Goal: Information Seeking & Learning: Learn about a topic

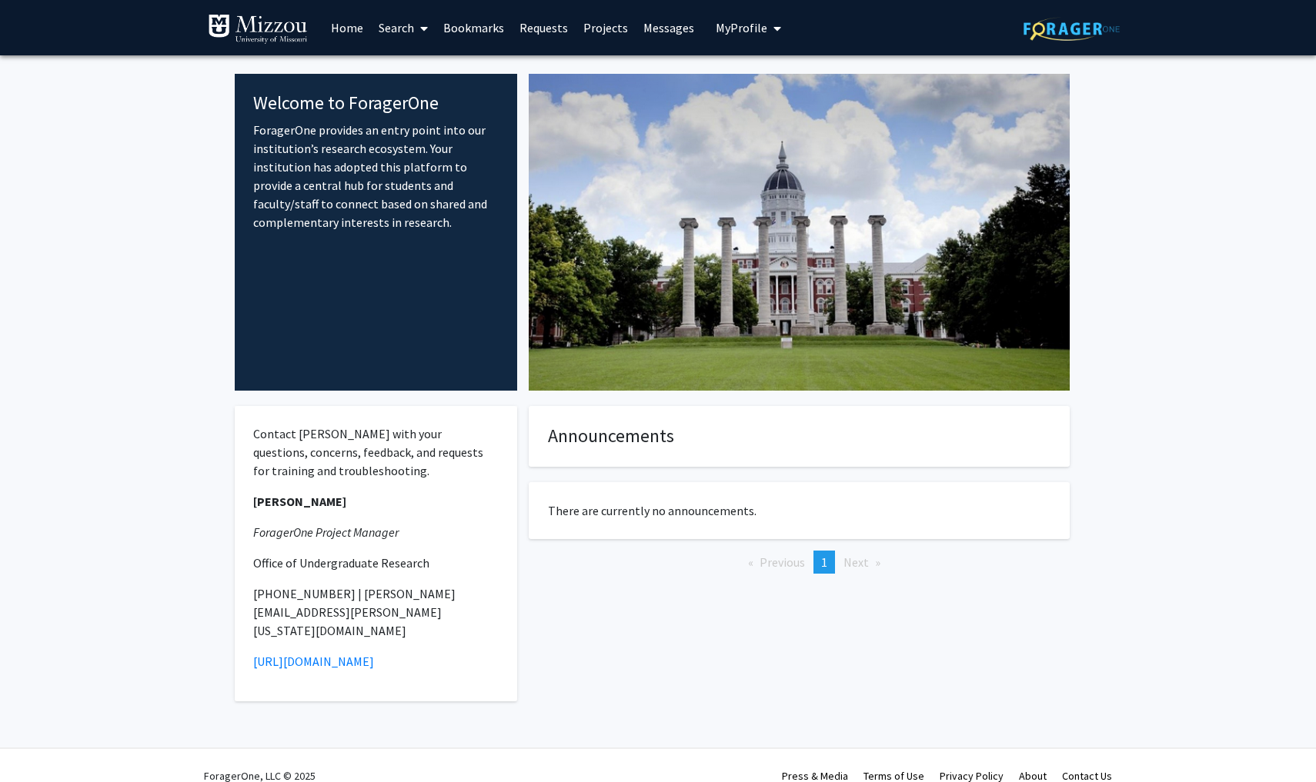
click at [405, 25] on link "Search" at bounding box center [403, 28] width 65 height 54
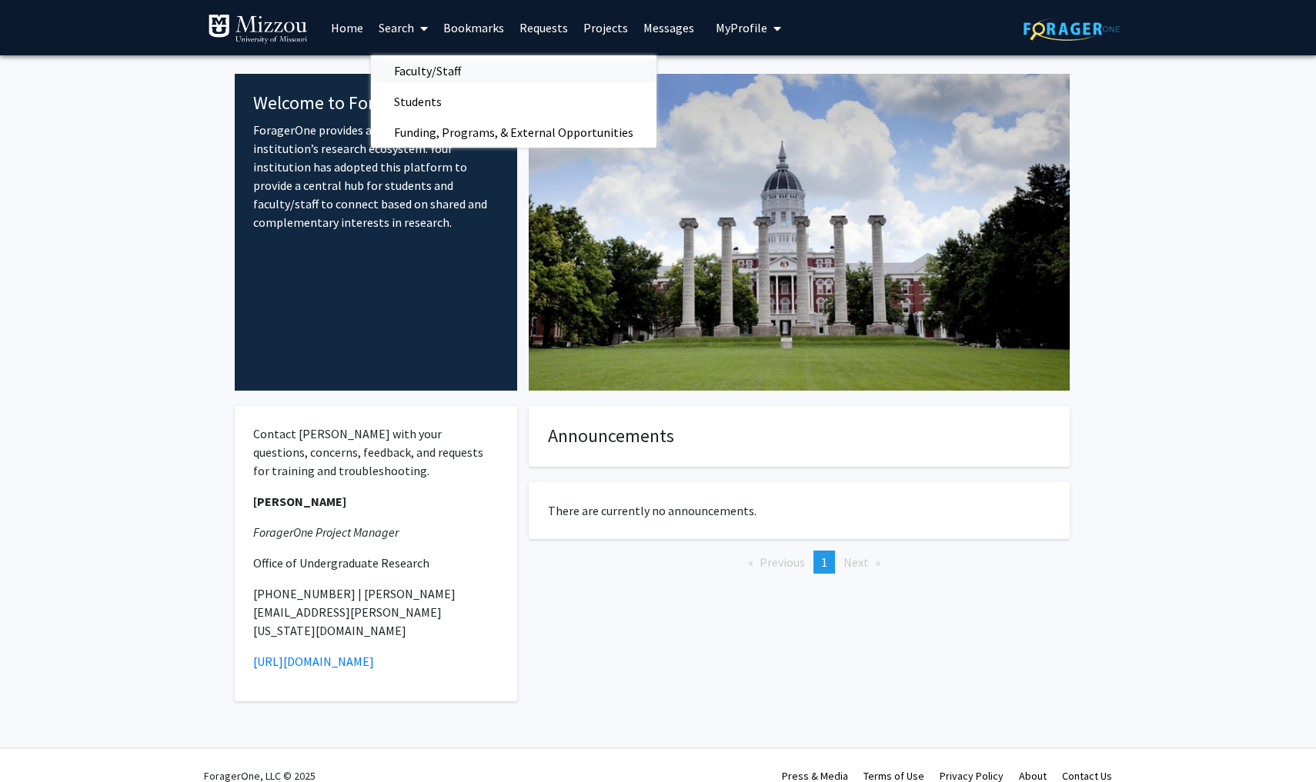
click at [432, 84] on span "Faculty/Staff" at bounding box center [427, 70] width 113 height 31
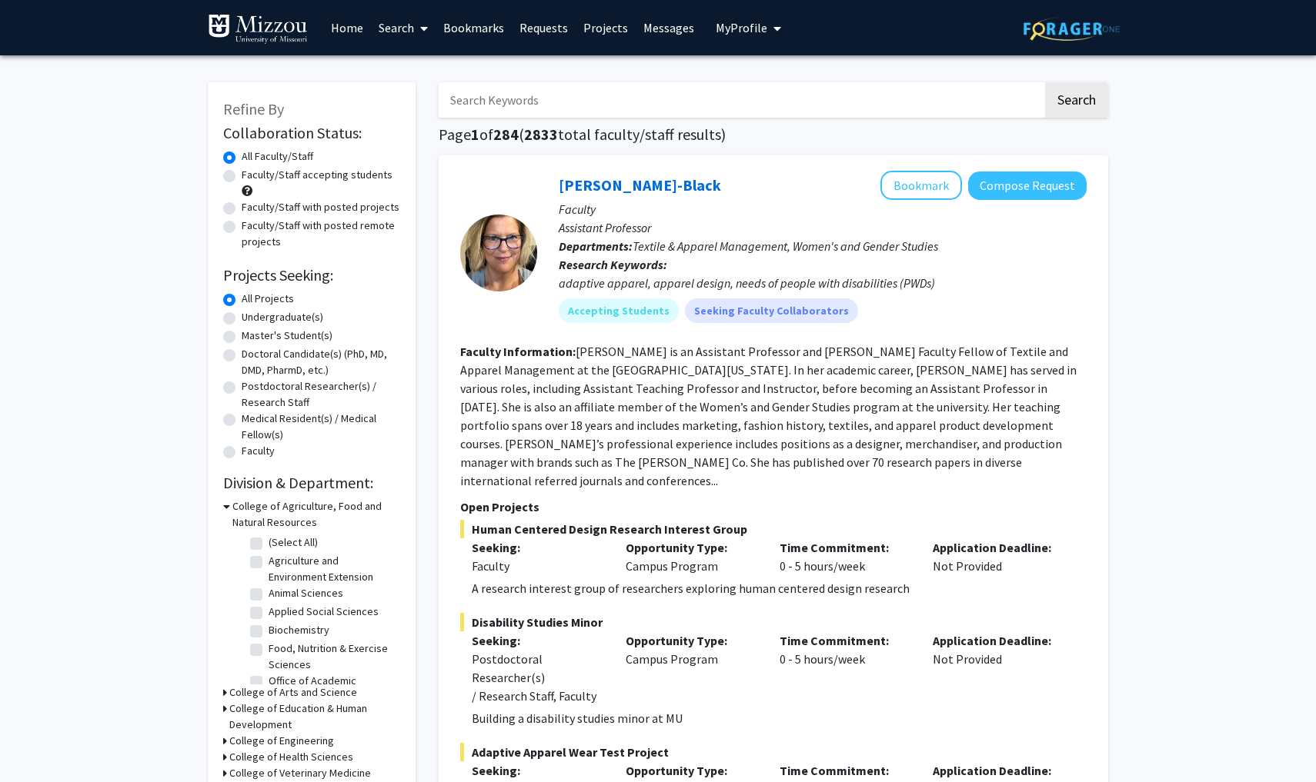
click at [242, 180] on label "Faculty/Staff accepting students" at bounding box center [317, 175] width 151 height 16
click at [242, 177] on input "Faculty/Staff accepting students" at bounding box center [247, 172] width 10 height 10
radio input "true"
click at [616, 28] on link "Projects" at bounding box center [605, 28] width 60 height 54
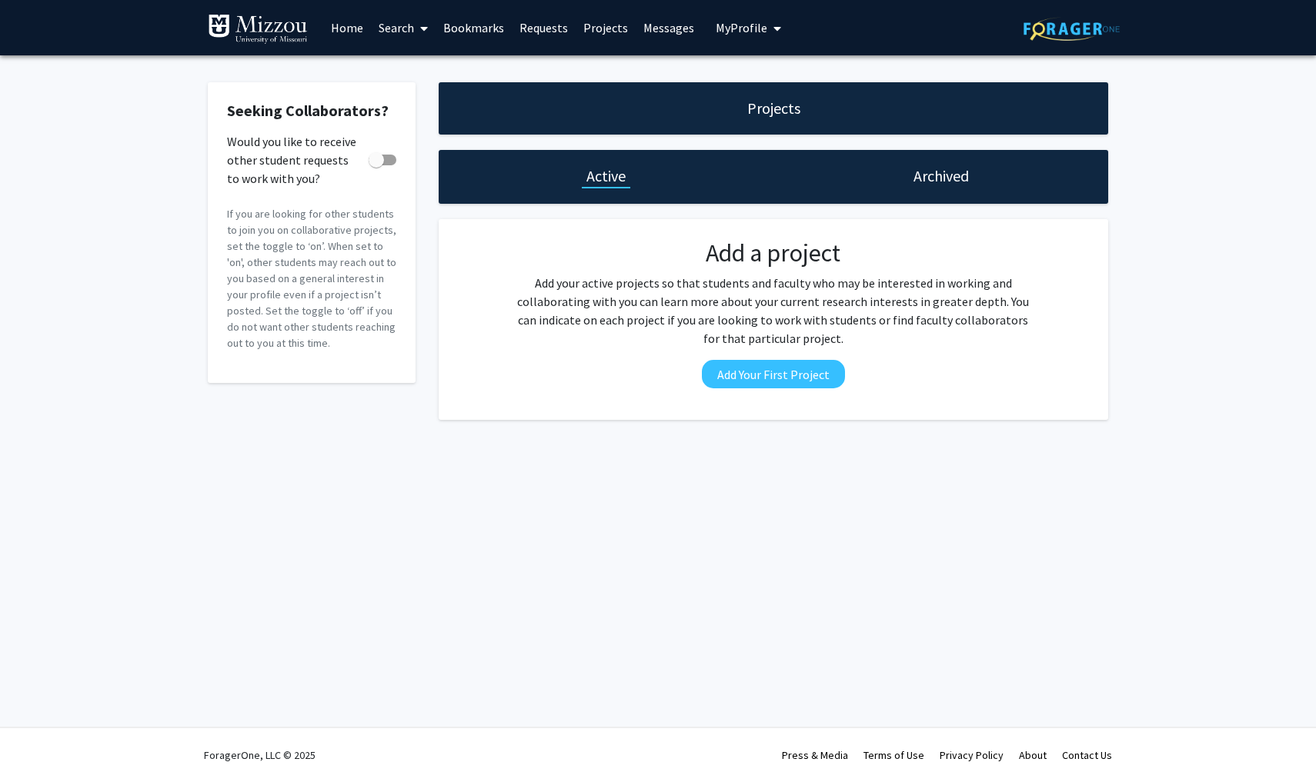
click at [649, 33] on link "Messages" at bounding box center [668, 28] width 66 height 54
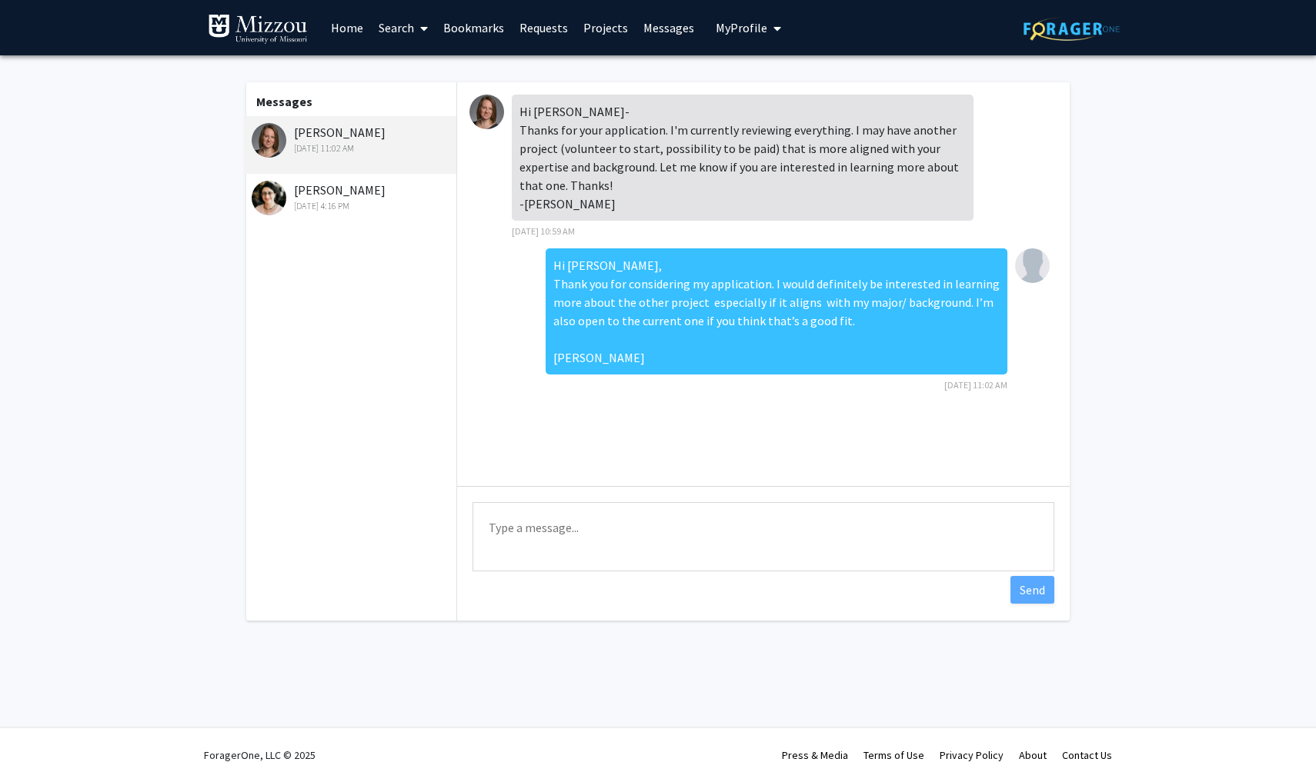
click at [489, 122] on img at bounding box center [486, 112] width 35 height 35
click at [296, 135] on div "[PERSON_NAME] [DATE] 11:02 AM" at bounding box center [352, 139] width 201 height 32
click at [357, 28] on link "Home" at bounding box center [347, 28] width 48 height 54
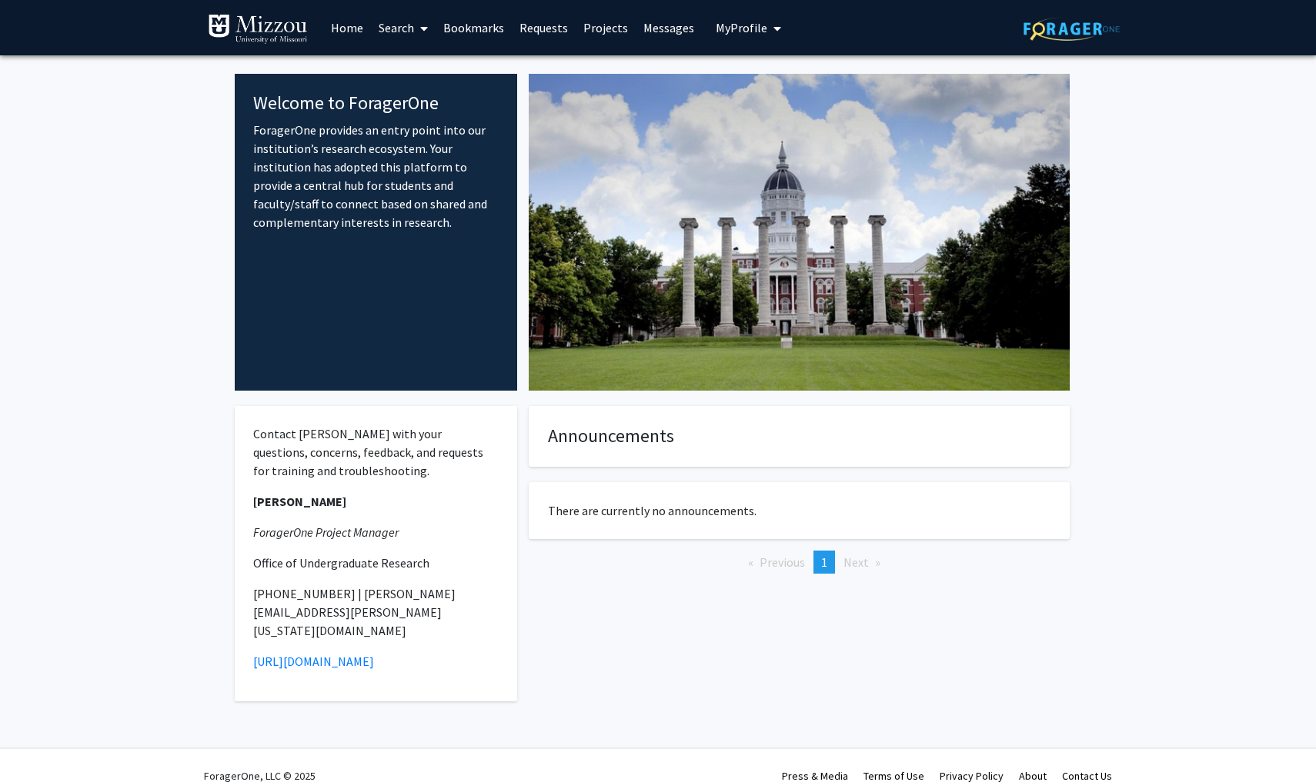
click at [428, 33] on icon at bounding box center [424, 28] width 8 height 12
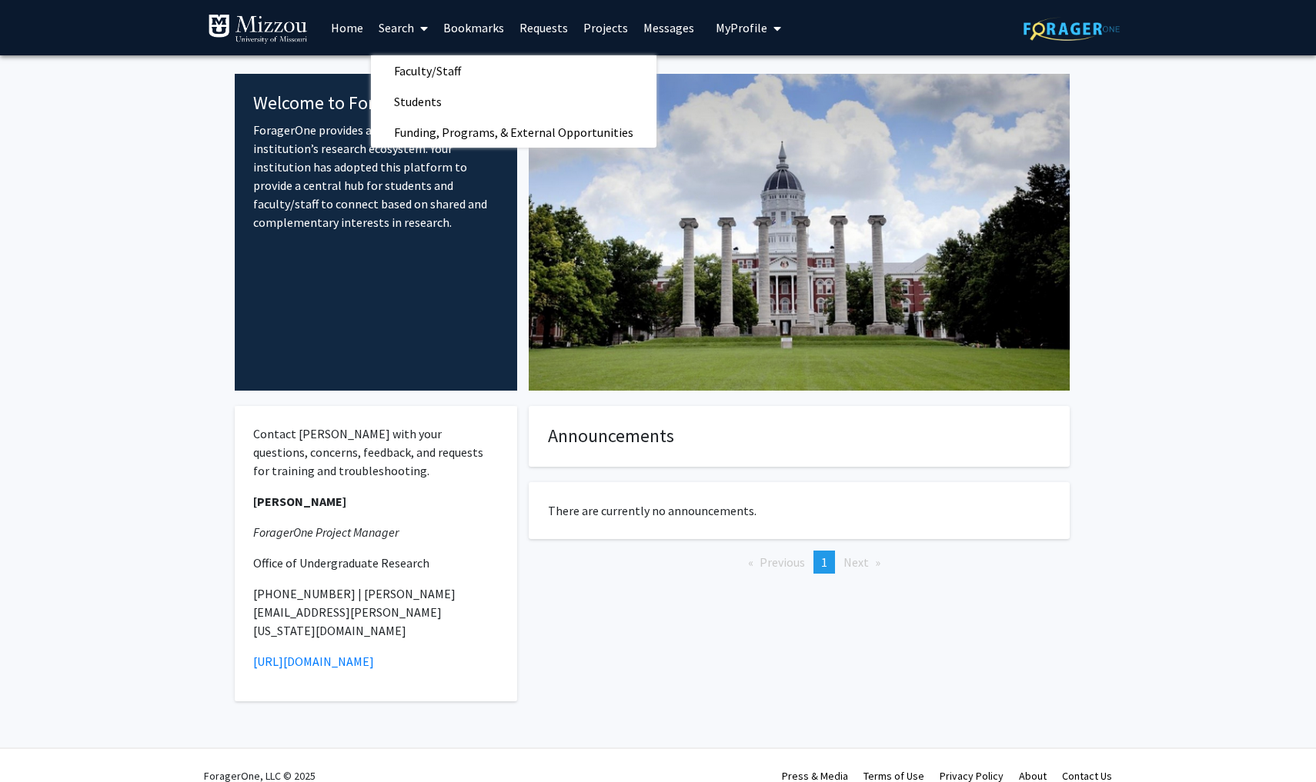
click at [547, 35] on link "Requests" at bounding box center [544, 28] width 64 height 54
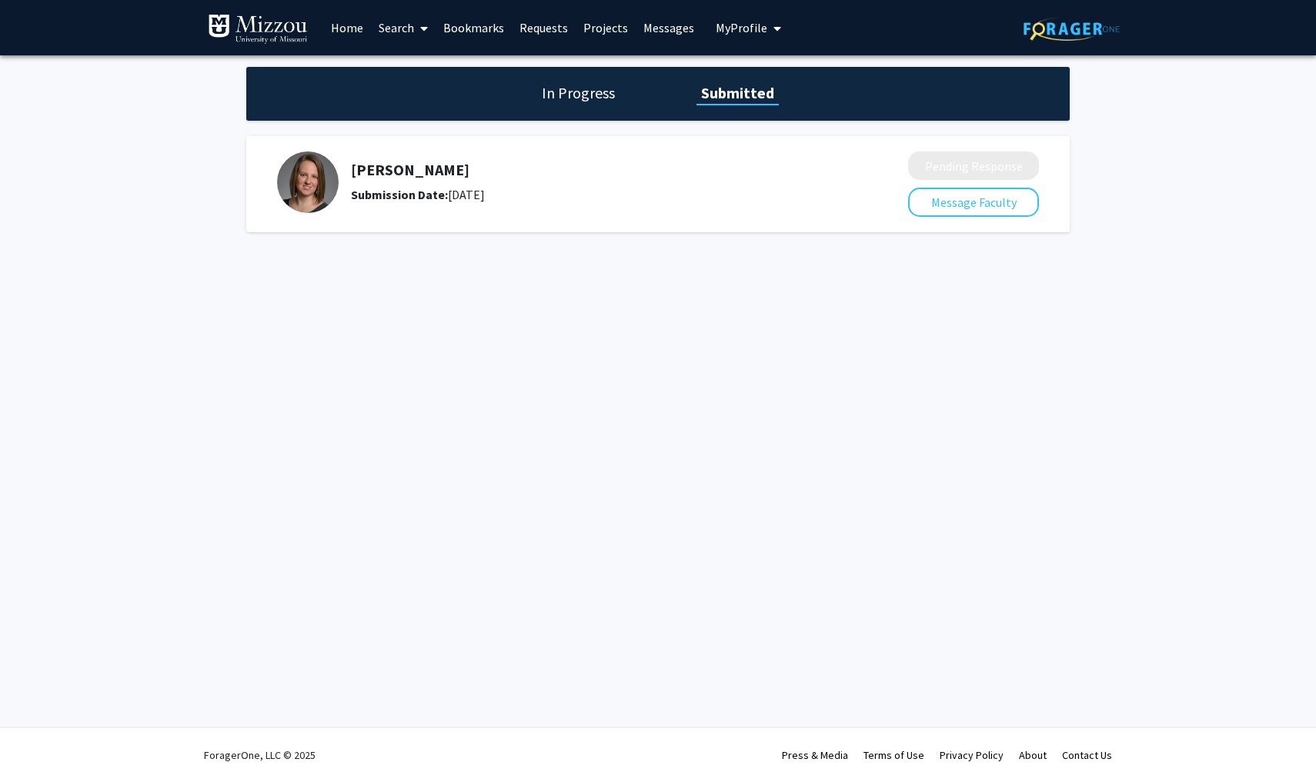
click at [612, 38] on link "Projects" at bounding box center [605, 28] width 60 height 54
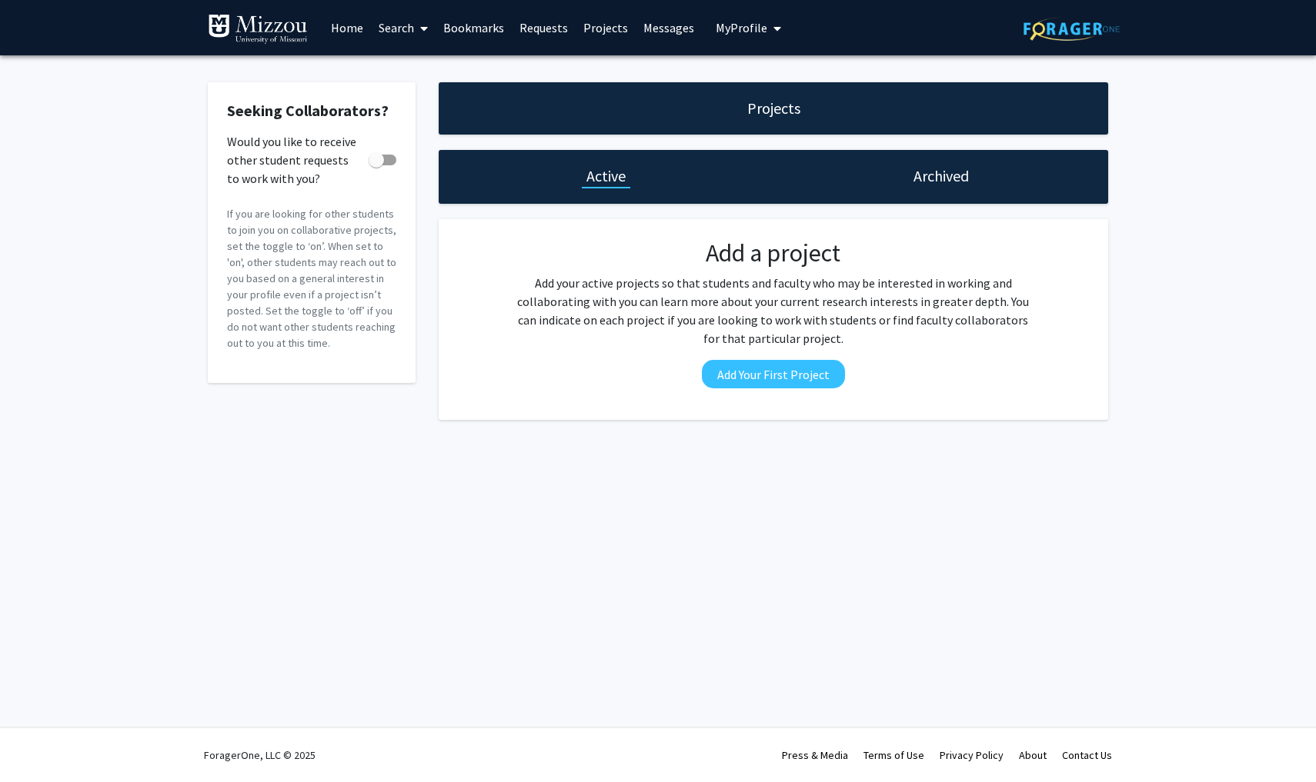
click at [537, 35] on link "Requests" at bounding box center [544, 28] width 64 height 54
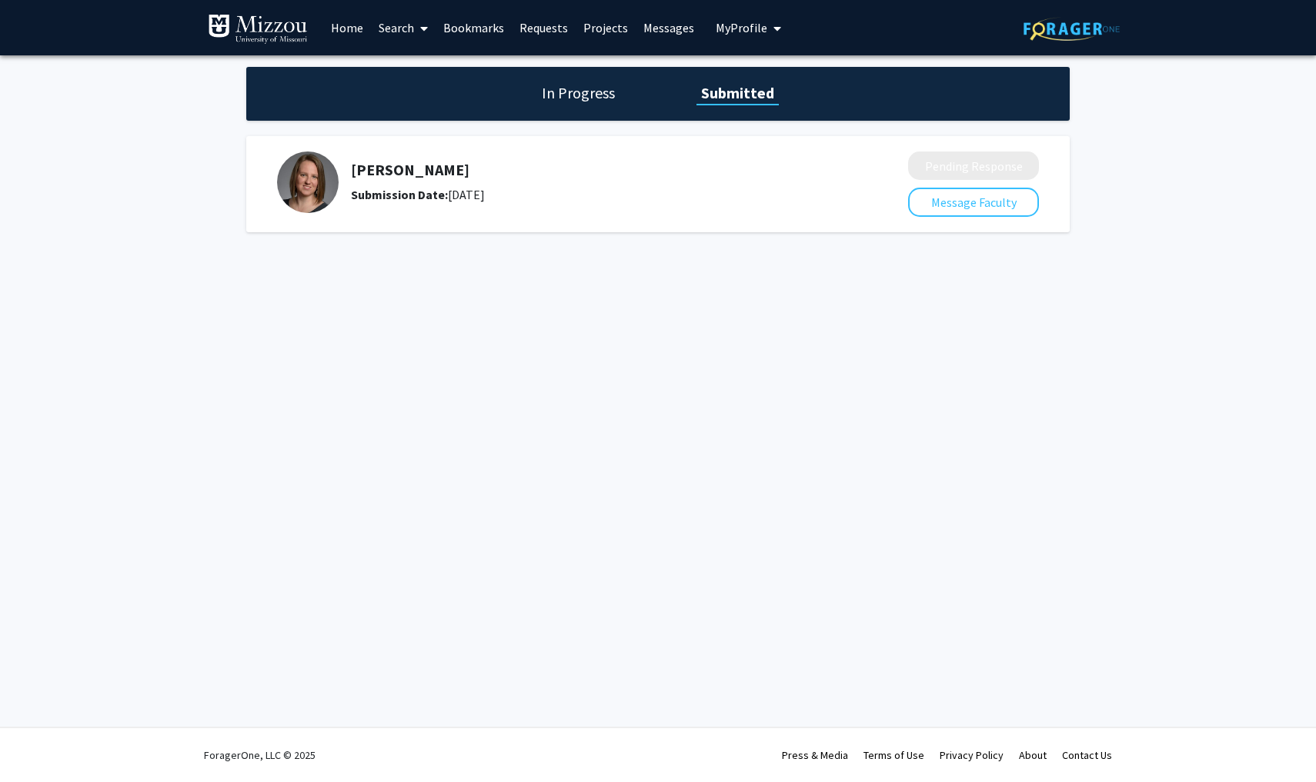
click at [588, 108] on div "In Progress Submitted" at bounding box center [657, 94] width 823 height 54
click at [581, 96] on h1 "In Progress" at bounding box center [578, 93] width 82 height 22
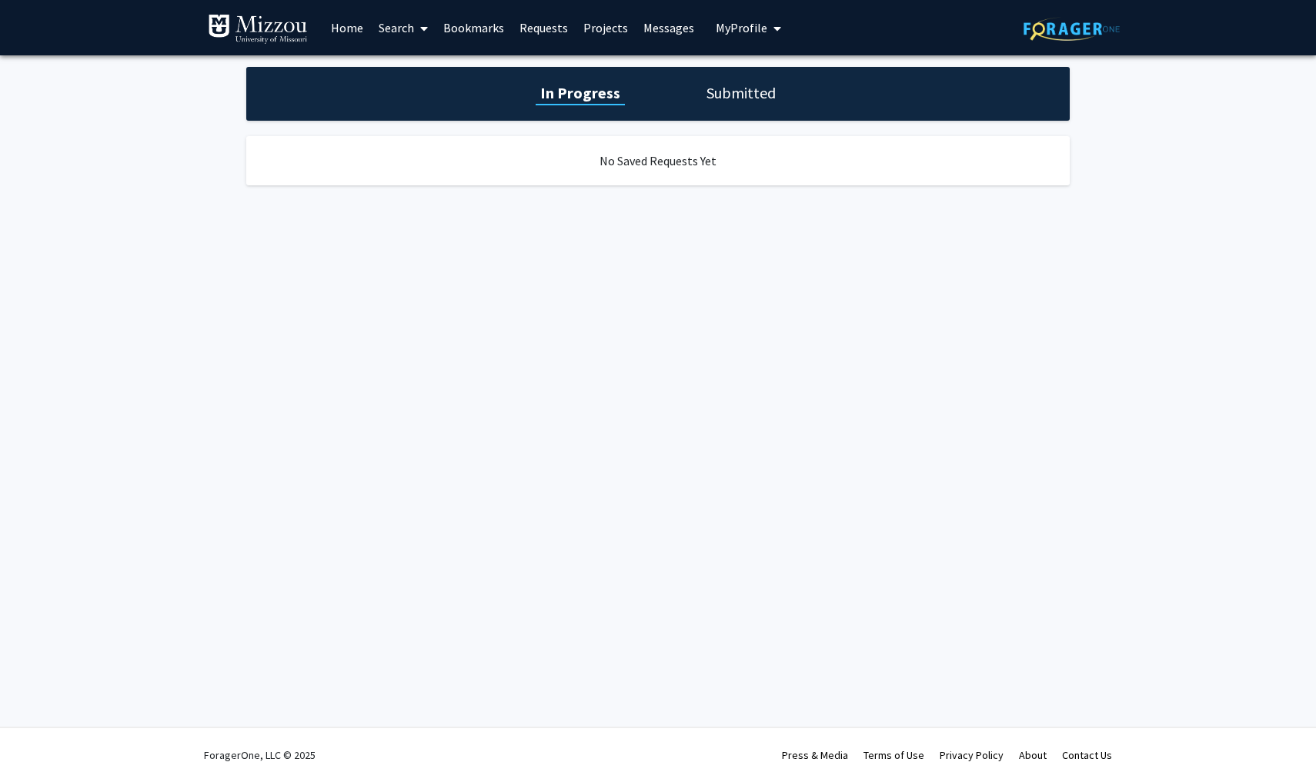
click at [649, 101] on h1 "Submitted" at bounding box center [741, 93] width 78 height 22
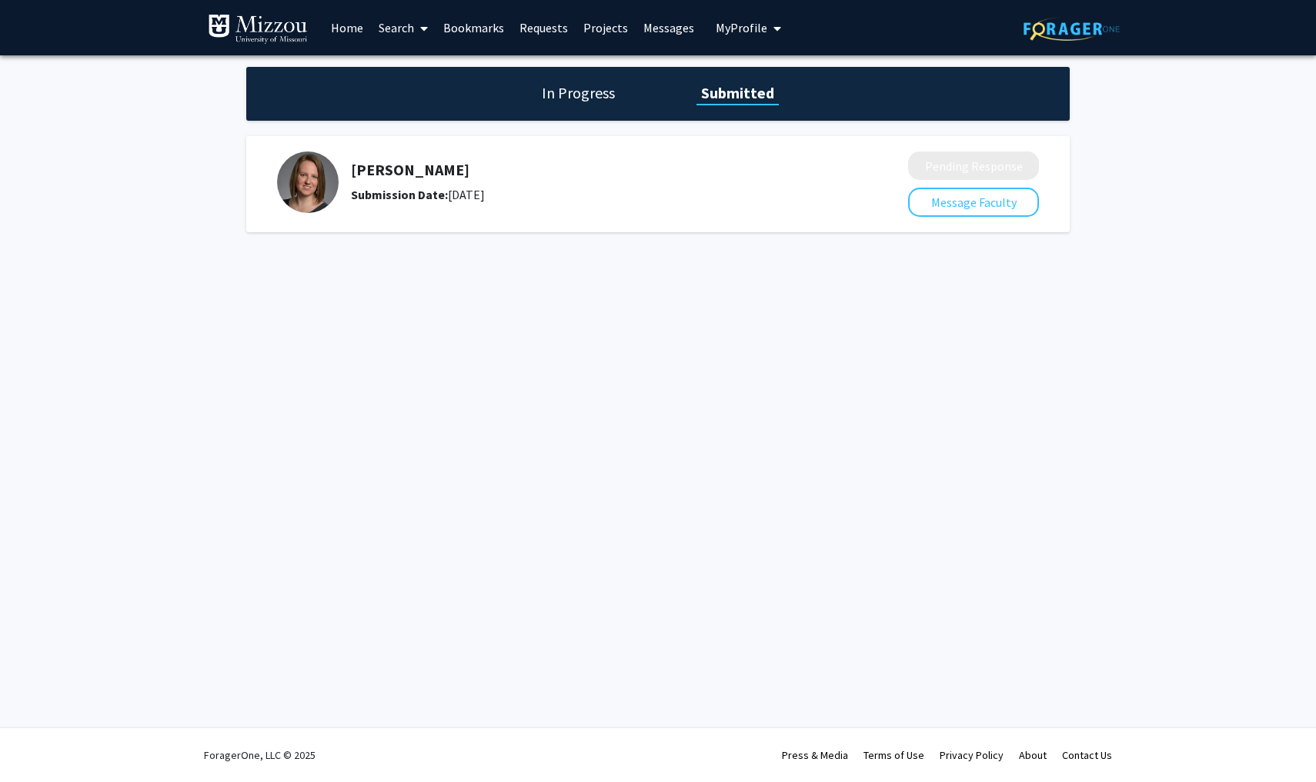
click at [424, 158] on div "[PERSON_NAME] Submission Date: [DATE]" at bounding box center [581, 183] width 609 height 62
click at [532, 32] on link "Requests" at bounding box center [544, 28] width 64 height 54
click at [597, 32] on link "Projects" at bounding box center [605, 28] width 60 height 54
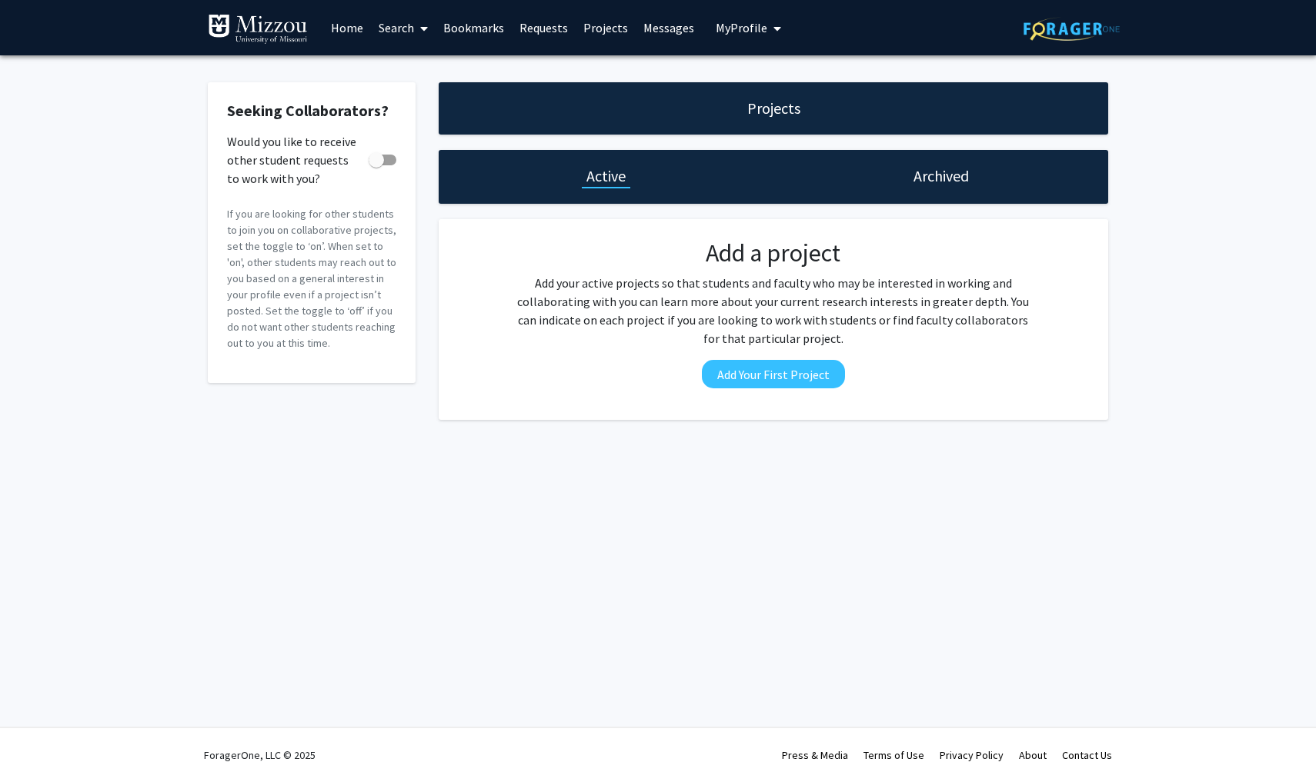
click at [459, 28] on link "Bookmarks" at bounding box center [473, 28] width 76 height 54
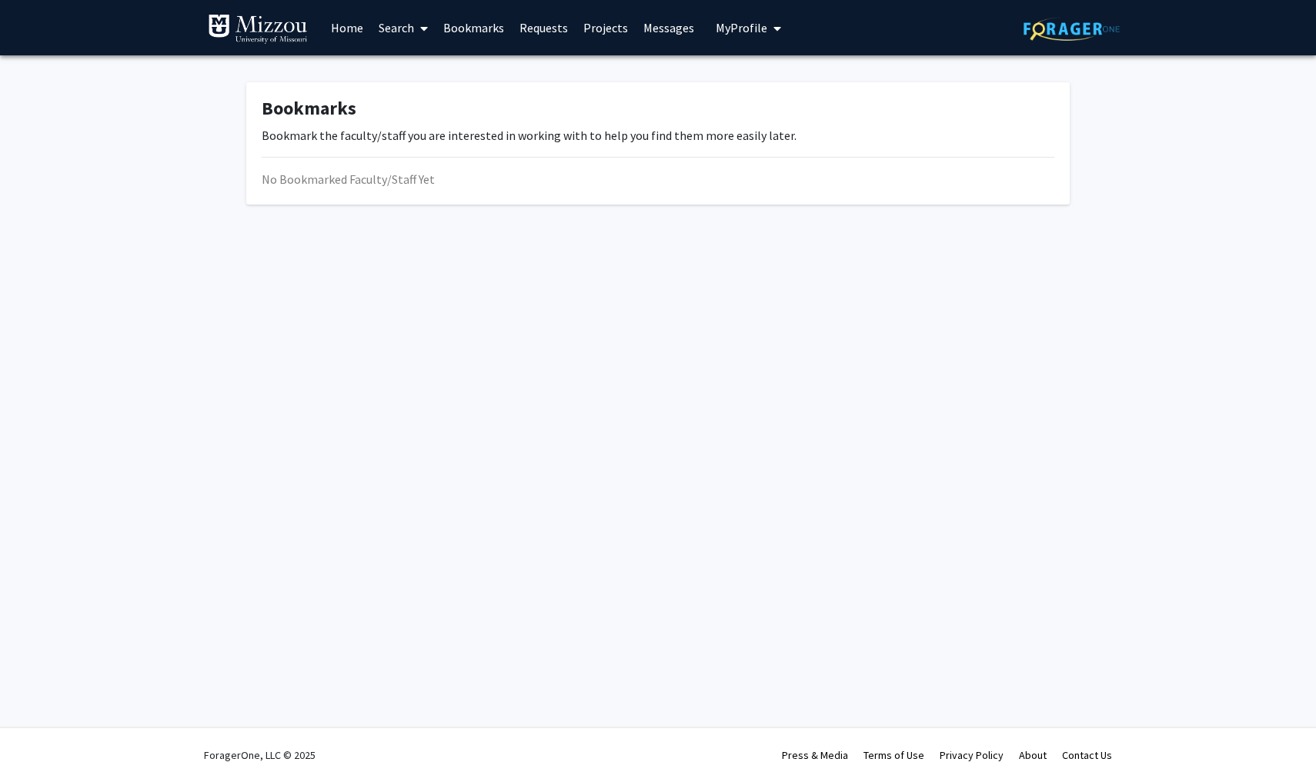
click at [340, 36] on link "Home" at bounding box center [347, 28] width 48 height 54
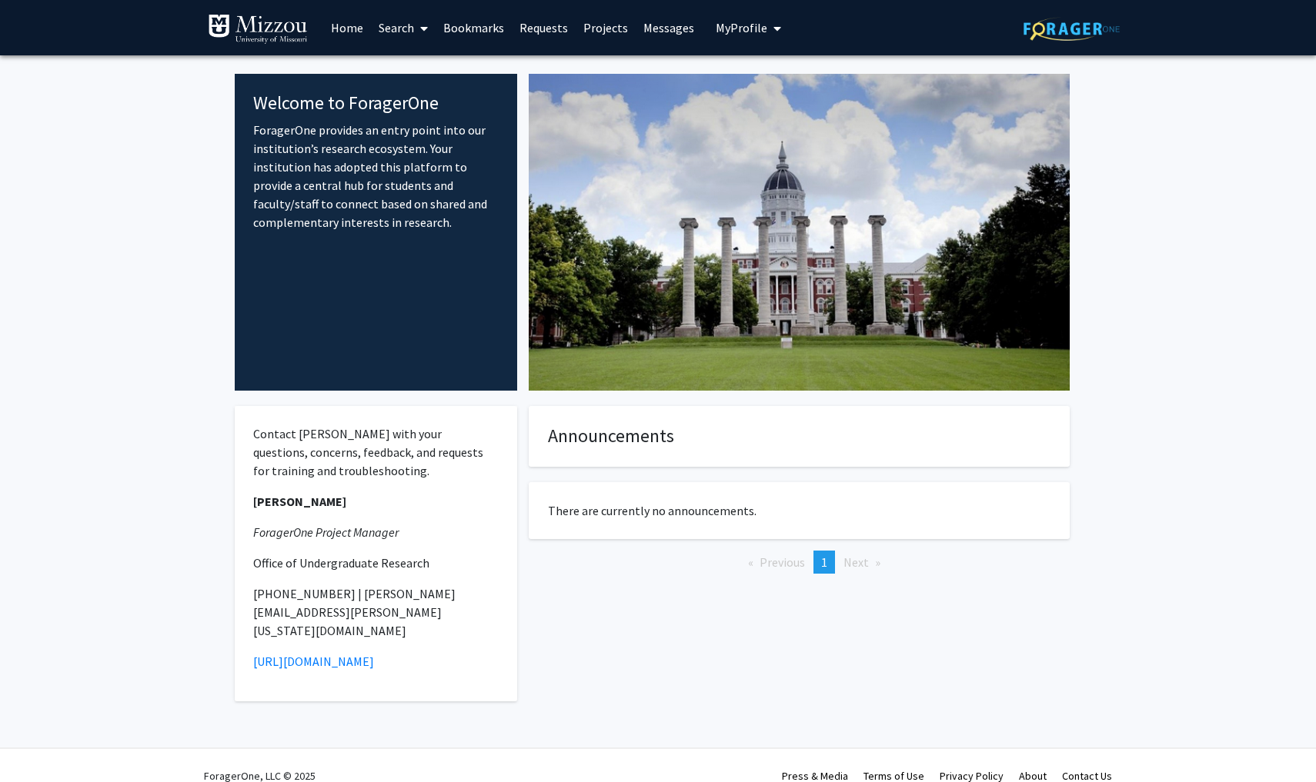
click at [408, 21] on link "Search" at bounding box center [403, 28] width 65 height 54
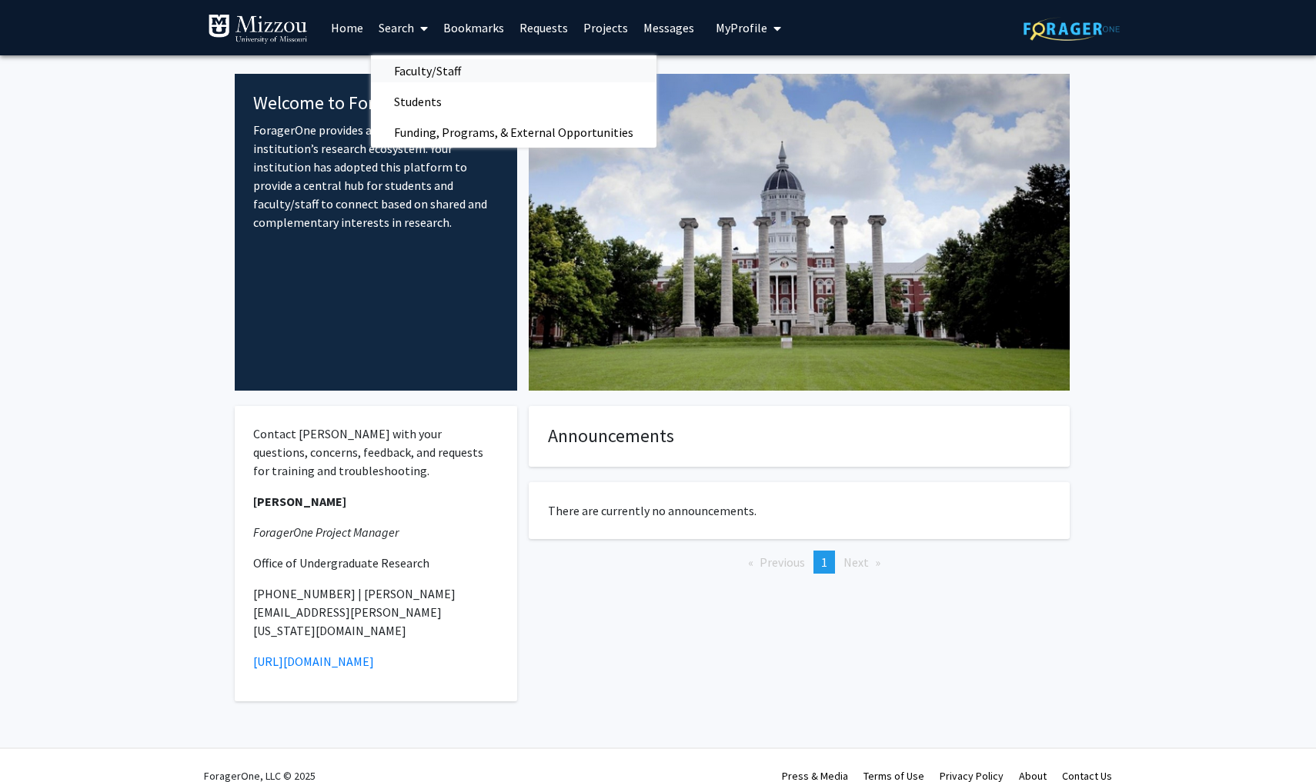
click at [421, 68] on span "Faculty/Staff" at bounding box center [427, 70] width 113 height 31
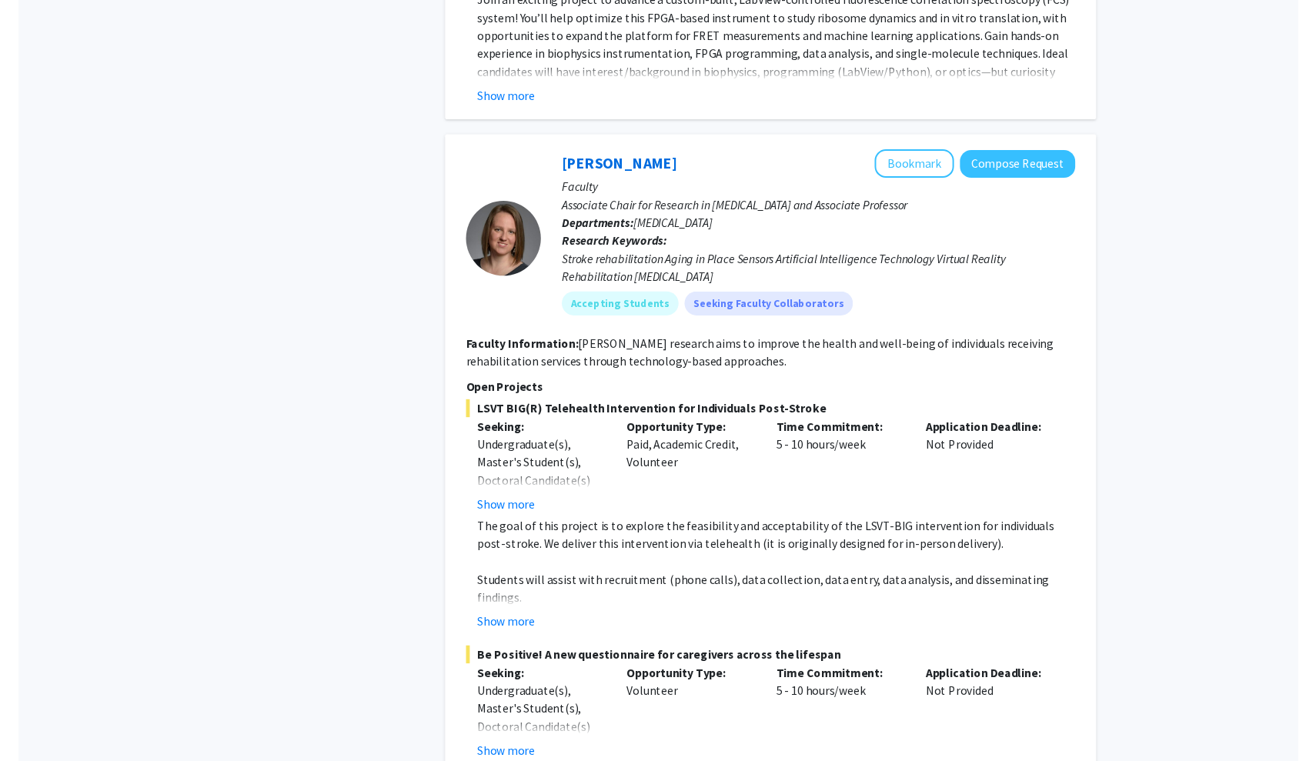
scroll to position [2911, 0]
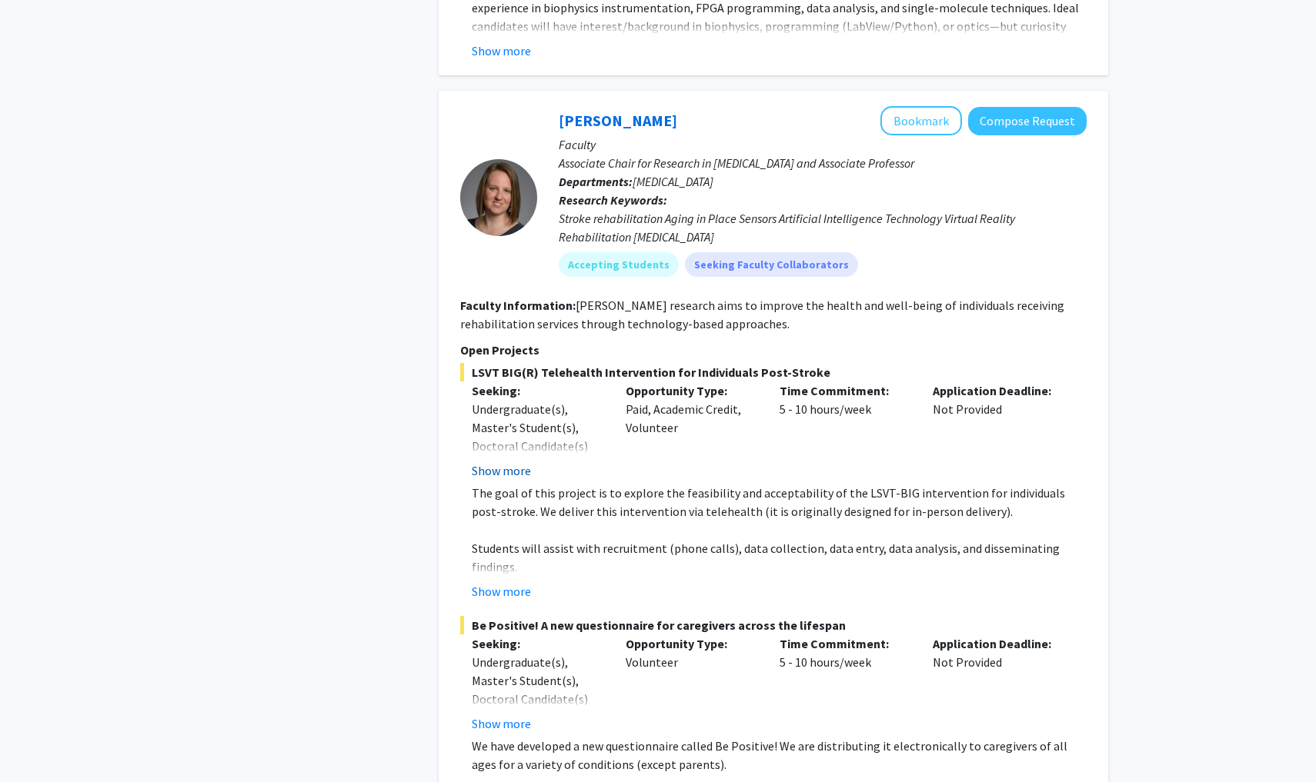
click at [502, 328] on button "Show more" at bounding box center [501, 471] width 59 height 18
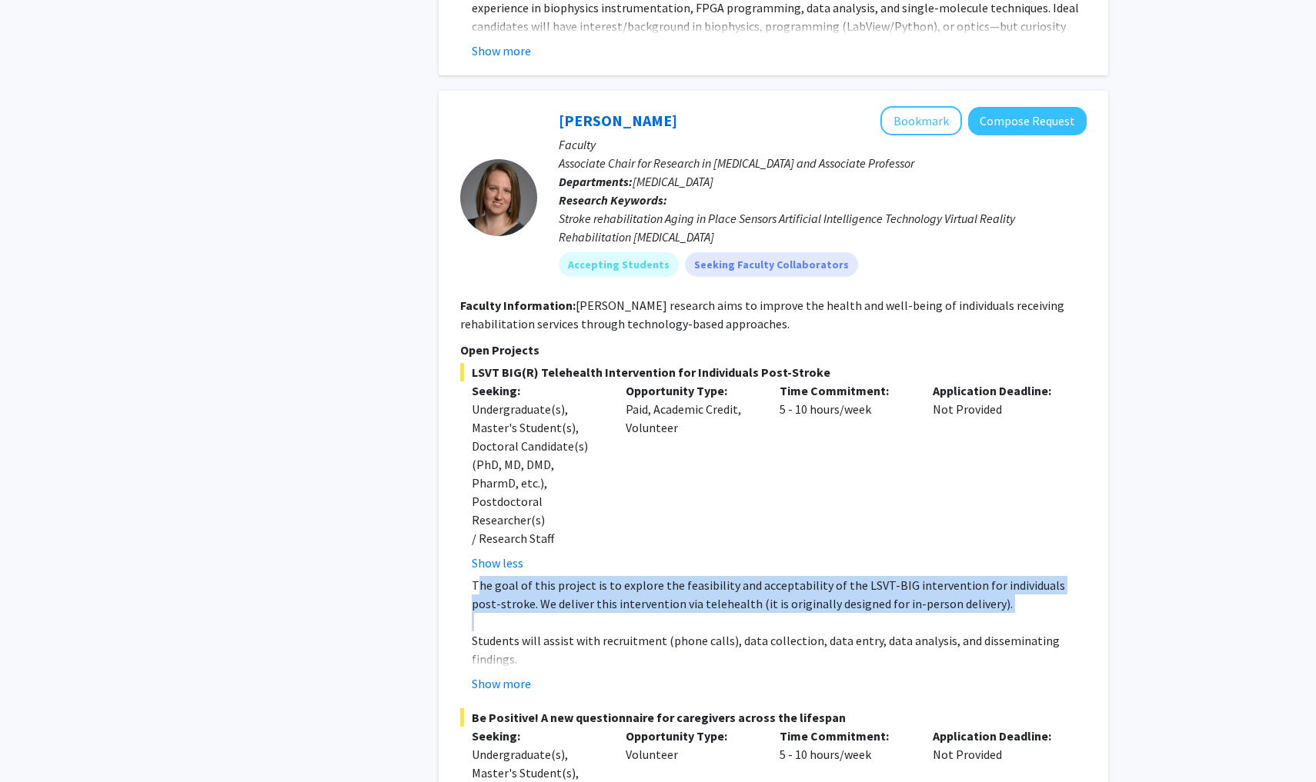
drag, startPoint x: 475, startPoint y: 511, endPoint x: 663, endPoint y: 548, distance: 191.3
click at [649, 328] on div "The goal of this project is to explore the feasibility and acceptability of the…" at bounding box center [779, 640] width 615 height 129
click at [619, 328] on p at bounding box center [779, 622] width 615 height 18
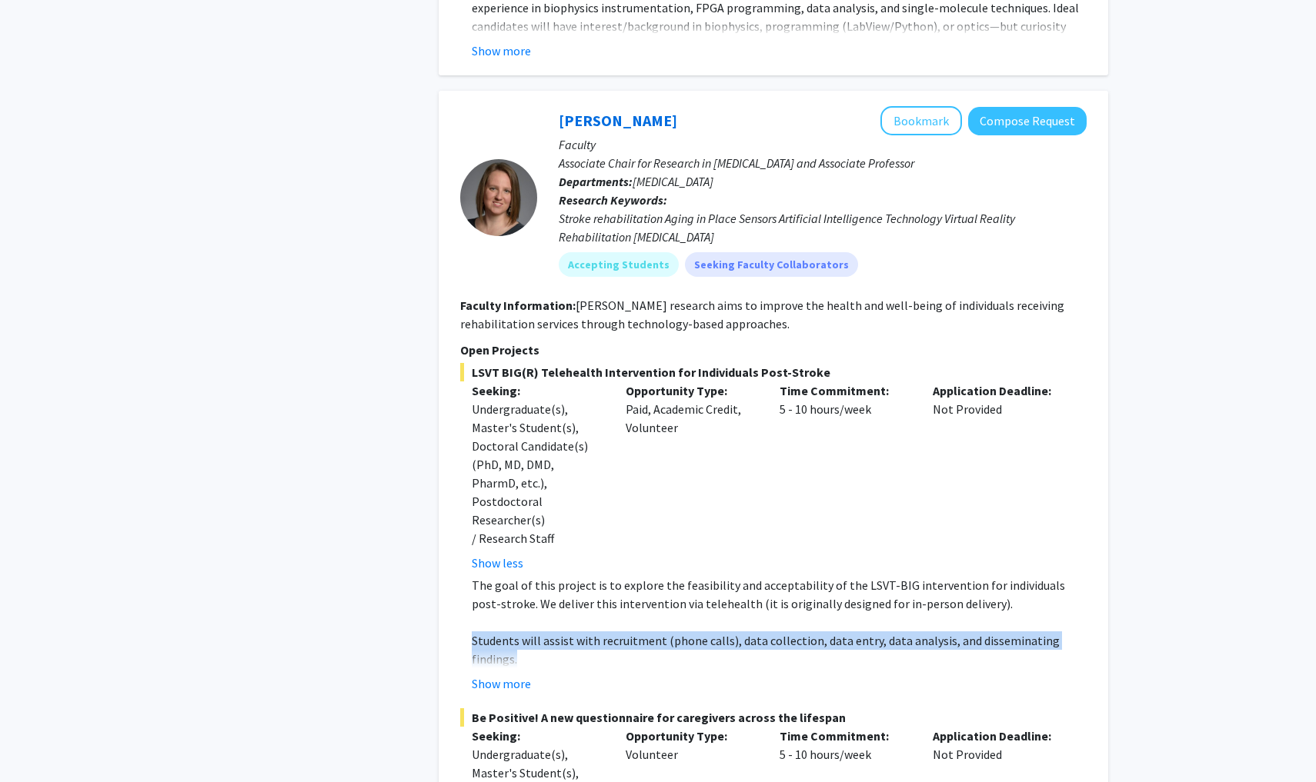
drag, startPoint x: 469, startPoint y: 568, endPoint x: 1123, endPoint y: 569, distance: 654.7
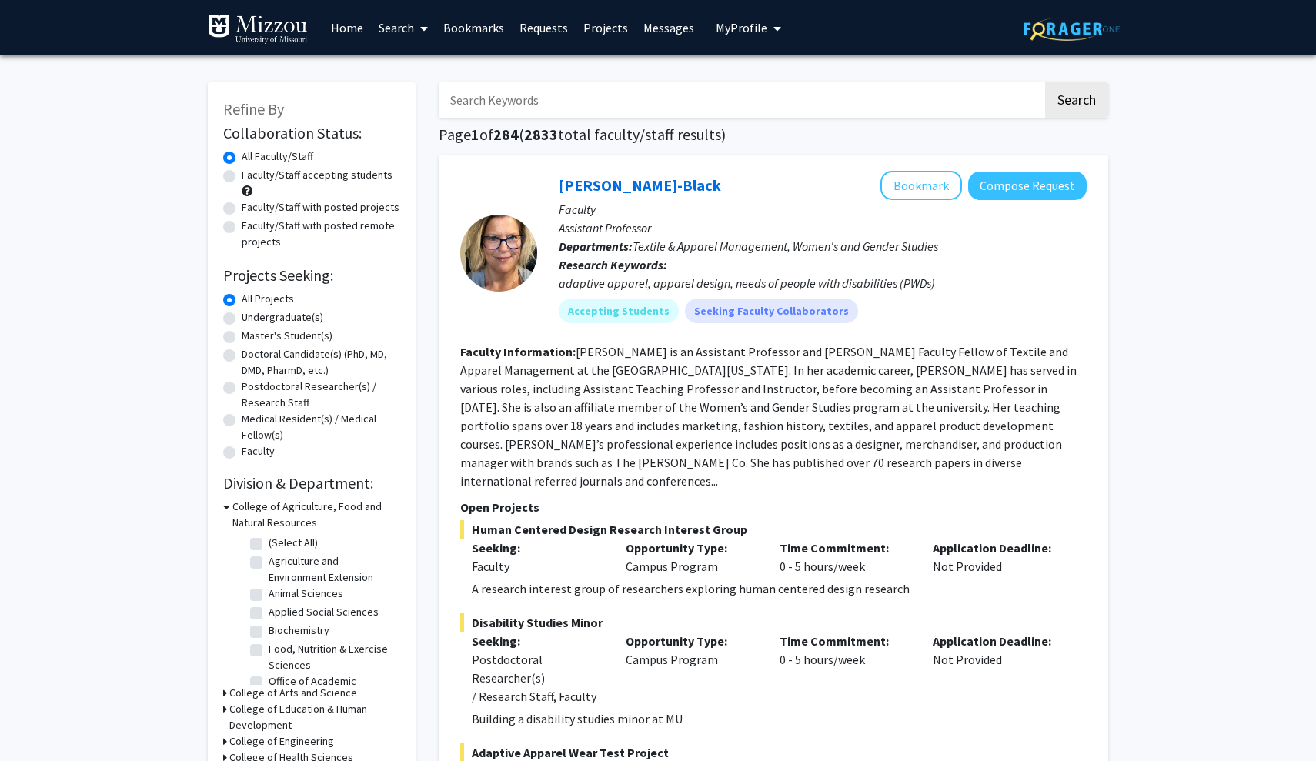
scroll to position [0, 0]
click at [649, 28] on link "Messages" at bounding box center [668, 28] width 66 height 54
